Goal: Information Seeking & Learning: Learn about a topic

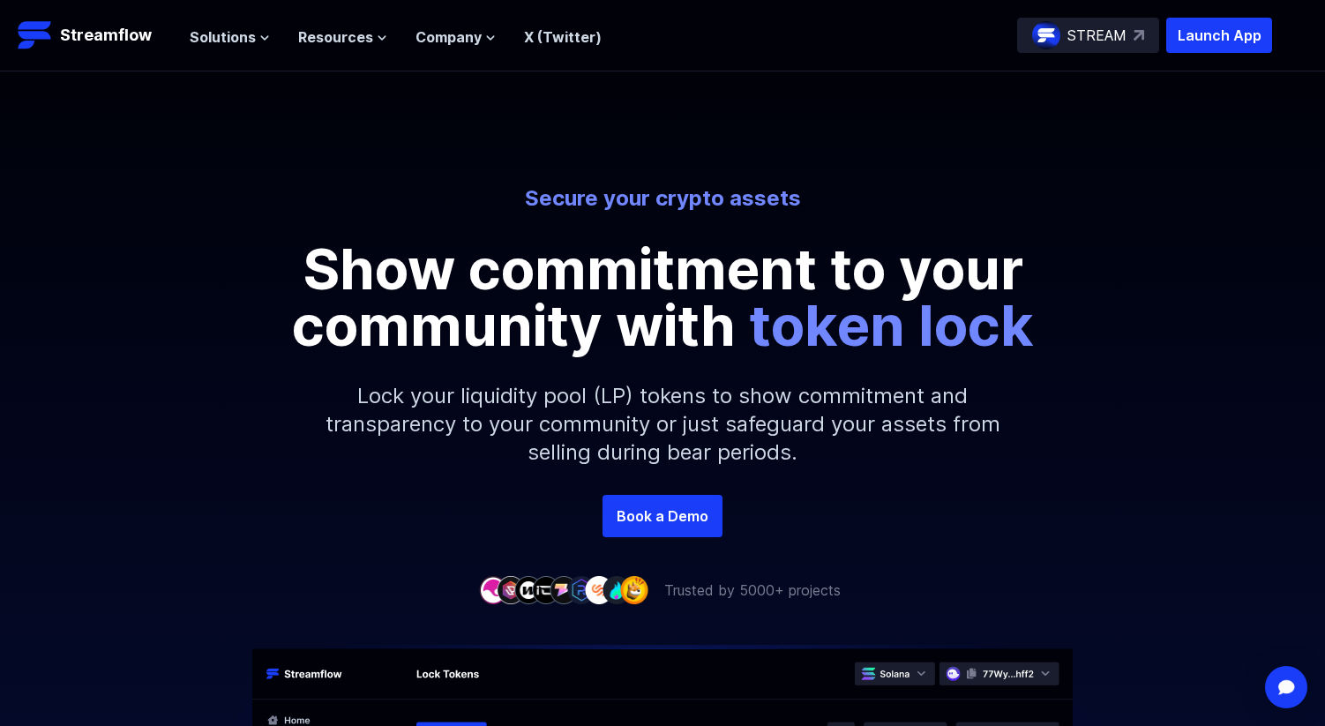
click at [217, 194] on p "Secure your crypto assets" at bounding box center [662, 198] width 977 height 28
click at [793, 36] on div "Solutions Overview Streamflow features an all-in-one token distribution platfor…" at bounding box center [731, 35] width 1082 height 35
click at [790, 82] on div "Secure your crypto assets Show commitment to your community with token lock Loc…" at bounding box center [662, 282] width 1325 height 423
click at [253, 40] on button "Solutions" at bounding box center [230, 36] width 80 height 21
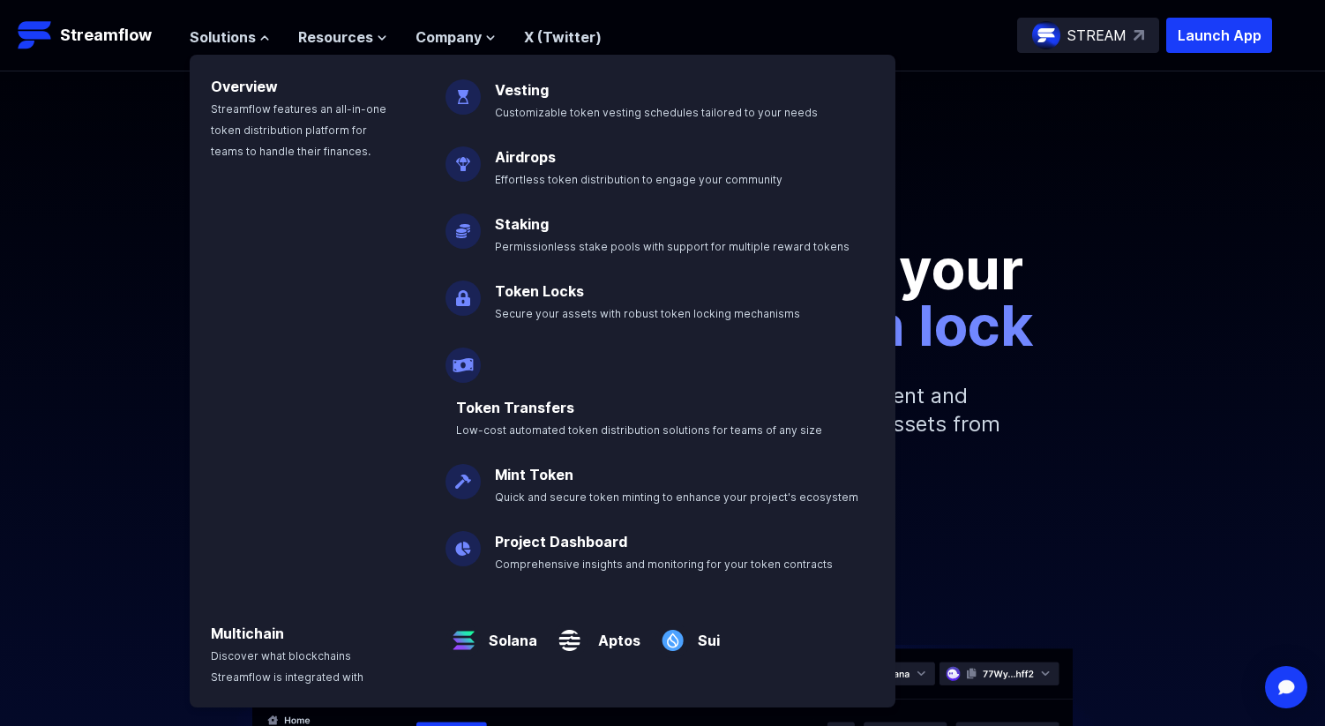
click at [1026, 88] on div "Secure your crypto assets Show commitment to your community with token lock Loc…" at bounding box center [662, 282] width 1325 height 423
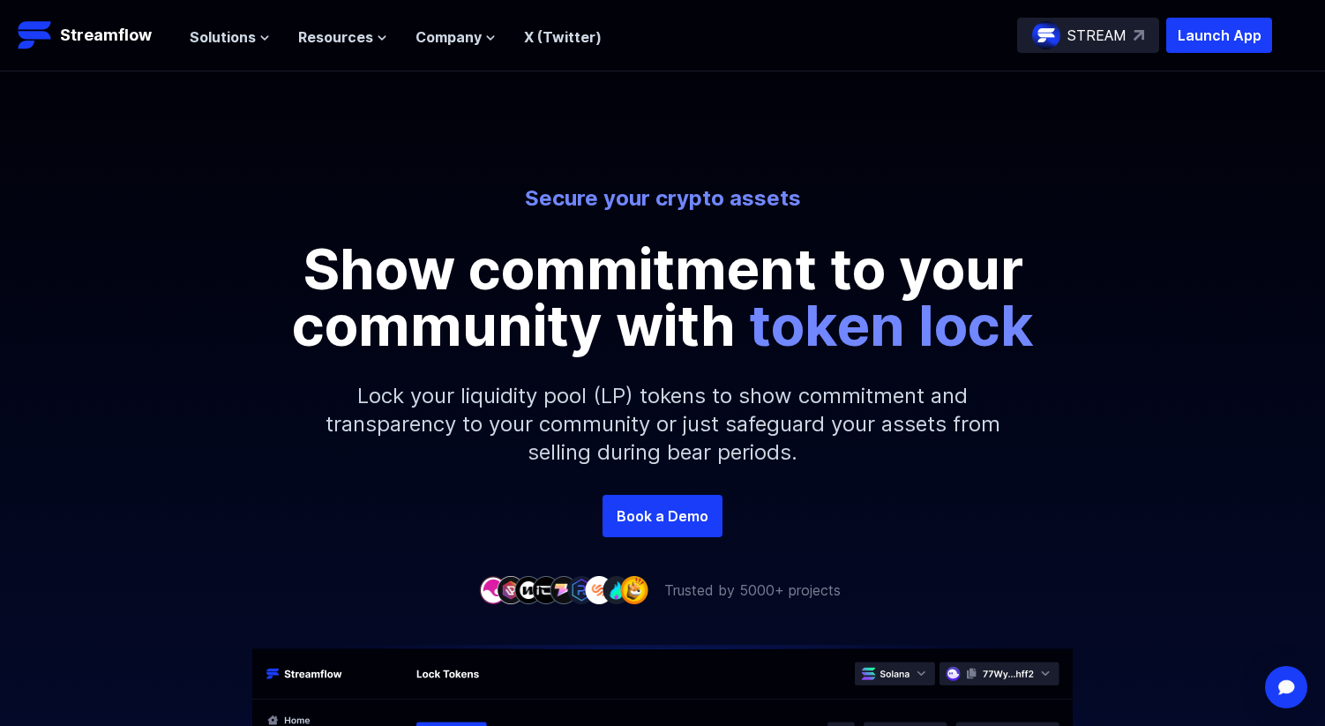
click at [936, 211] on p "Secure your crypto assets" at bounding box center [662, 198] width 977 height 28
click at [259, 35] on icon at bounding box center [264, 38] width 11 height 11
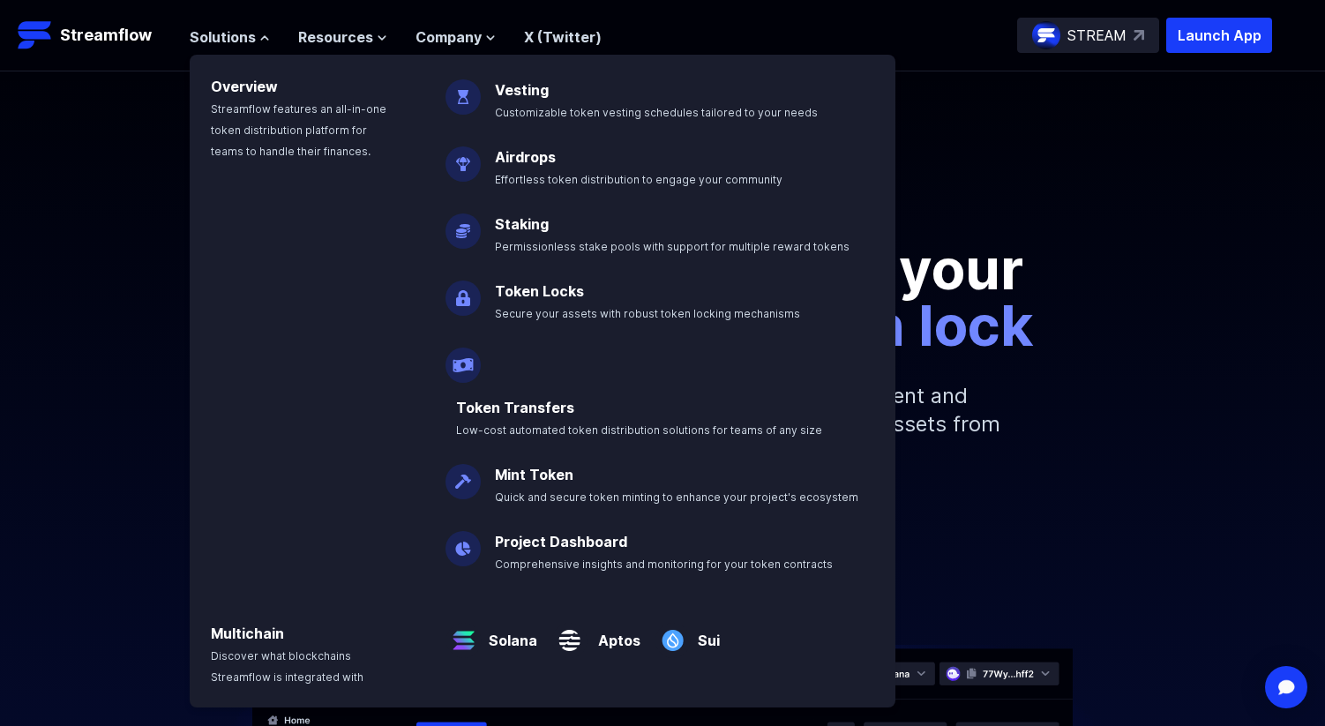
click at [1073, 131] on div "Secure your crypto assets Show commitment to your community with token lock Loc…" at bounding box center [662, 282] width 1325 height 423
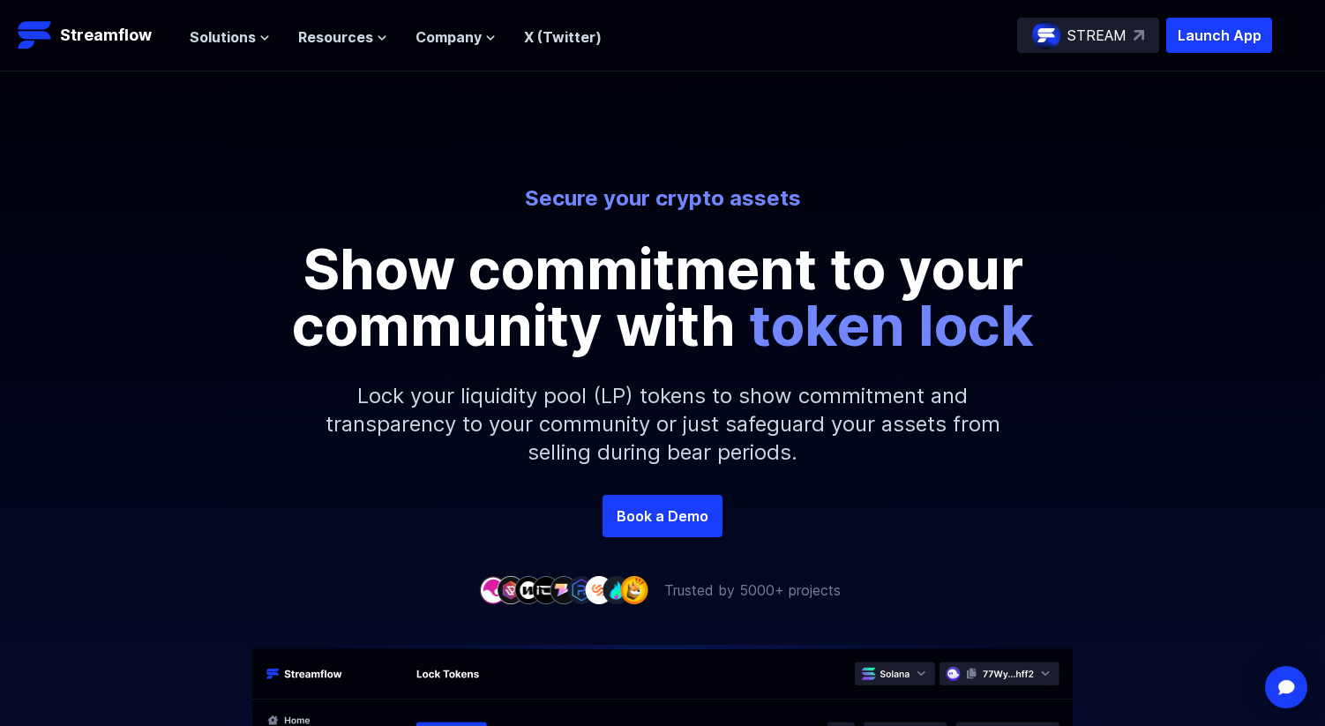
click at [267, 29] on ul "Solutions Overview Streamflow features an all-in-one token distribution platfor…" at bounding box center [396, 36] width 412 height 21
click at [265, 41] on icon at bounding box center [264, 38] width 11 height 11
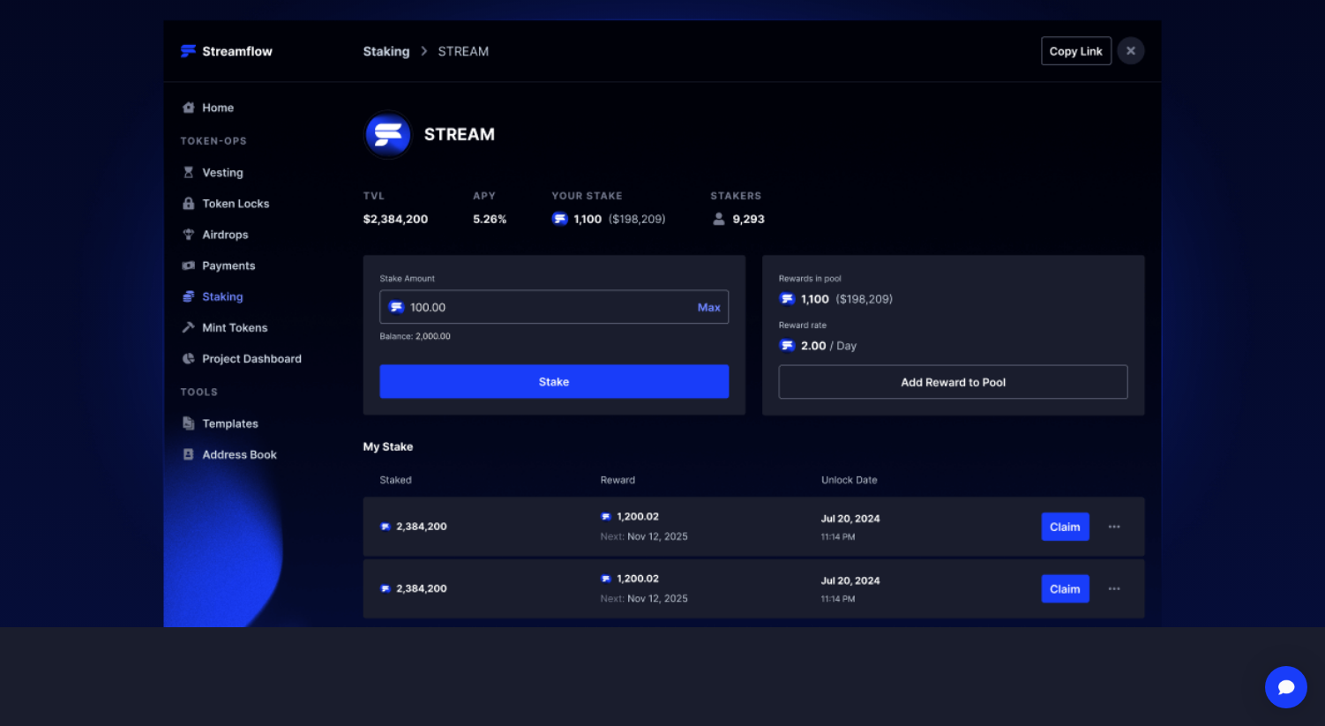
scroll to position [811, 0]
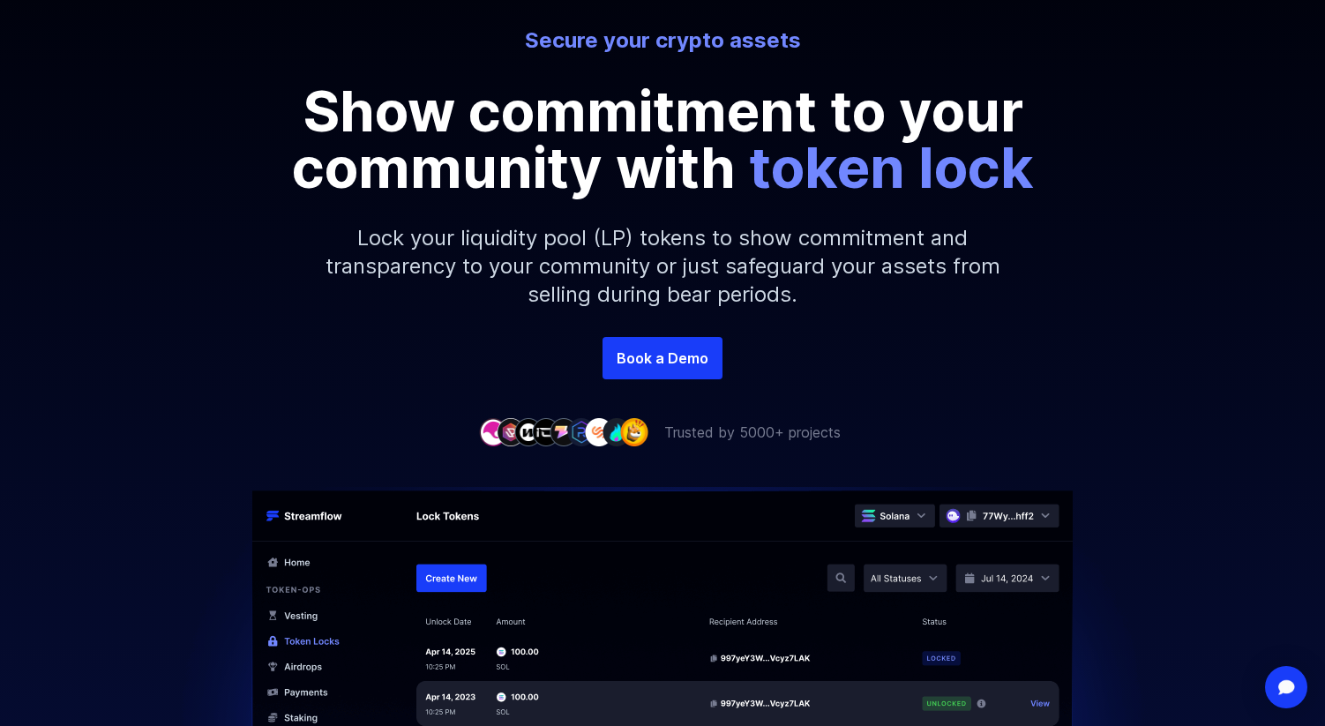
scroll to position [164, 0]
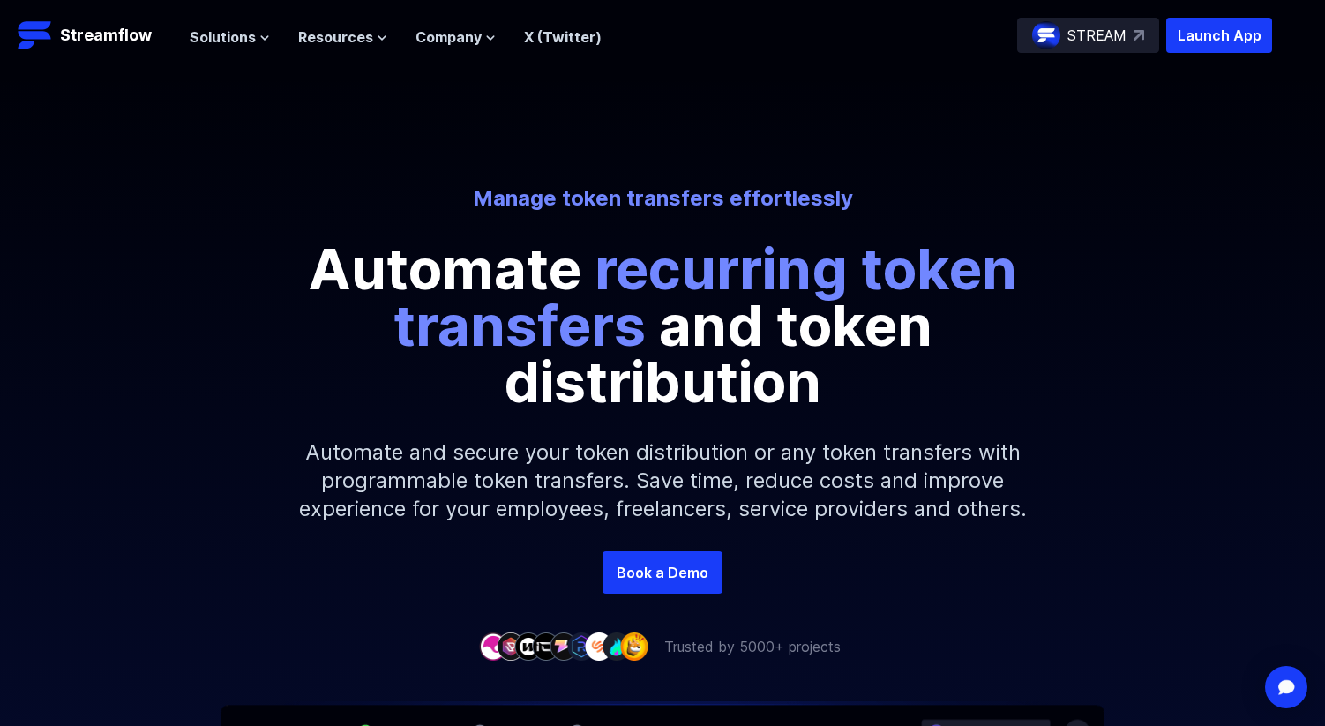
click at [844, 86] on div "Manage token transfers effortlessly Automate recurring token transfers and toke…" at bounding box center [662, 311] width 1325 height 480
click at [776, 32] on div "Solutions Overview Streamflow features an all-in-one token distribution platfor…" at bounding box center [731, 35] width 1082 height 35
click at [897, 84] on div "Manage token transfers effortlessly Automate recurring token transfers and toke…" at bounding box center [662, 311] width 1325 height 480
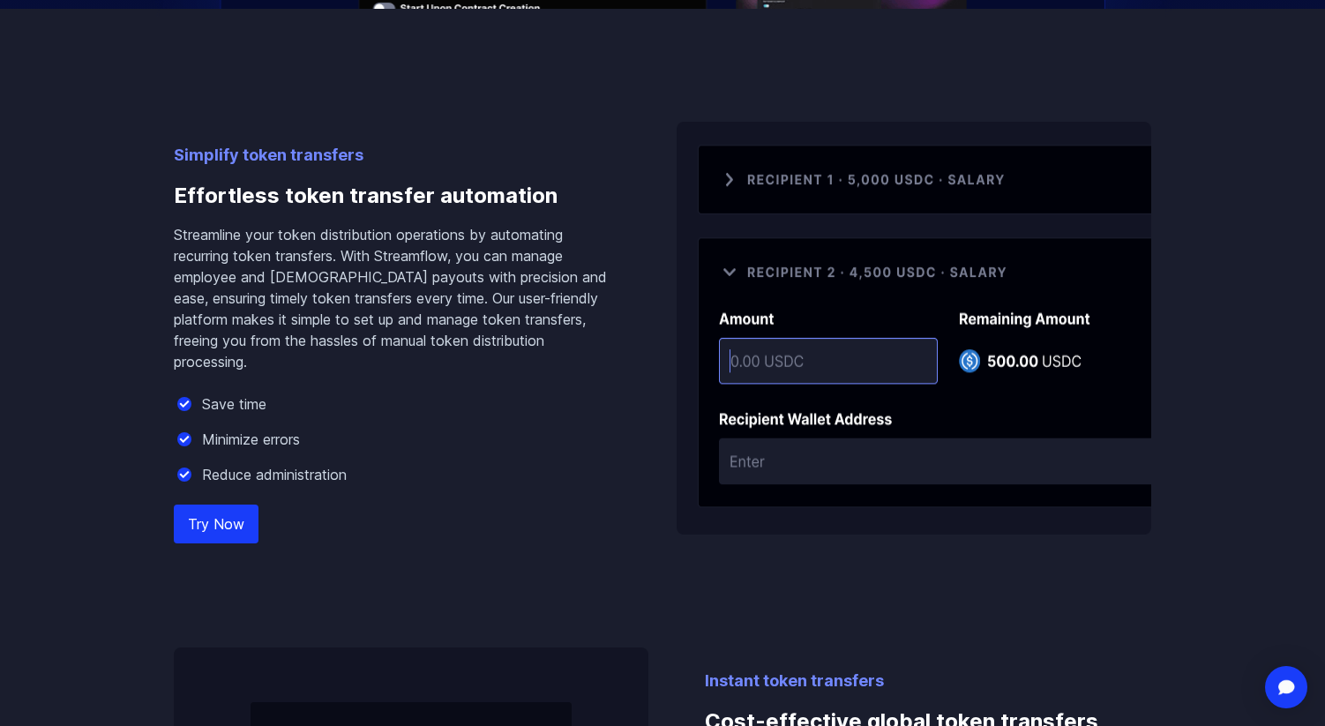
scroll to position [1086, 0]
